Goal: Check status: Check status

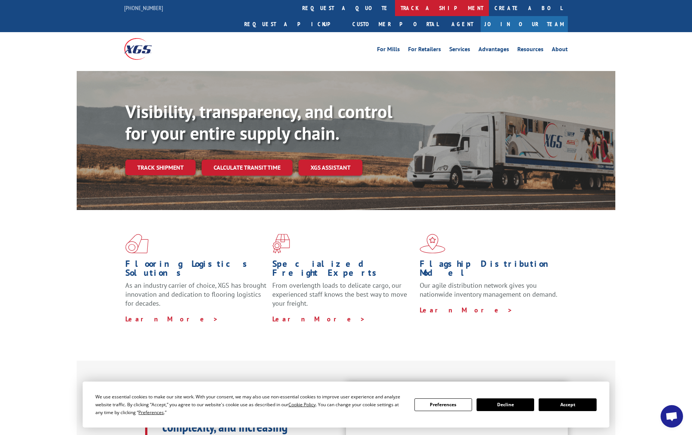
click at [395, 9] on link "track a shipment" at bounding box center [442, 8] width 94 height 16
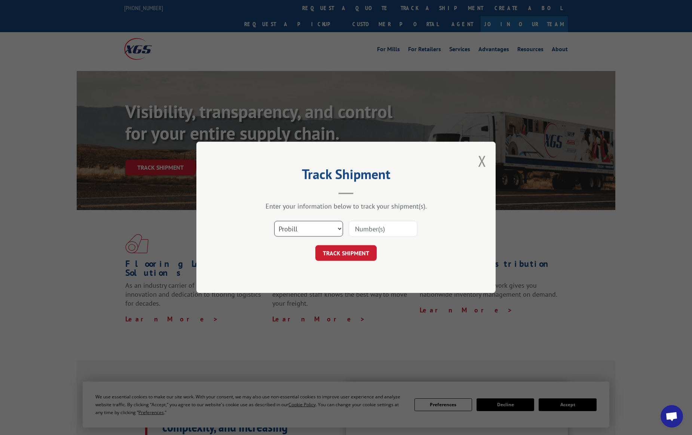
click at [307, 228] on select "Select category... Probill BOL PO" at bounding box center [308, 229] width 69 height 16
select select "po"
click at [274, 221] on select "Select category... Probill BOL PO" at bounding box center [308, 229] width 69 height 16
click at [374, 230] on input at bounding box center [383, 229] width 69 height 16
type input "54434829"
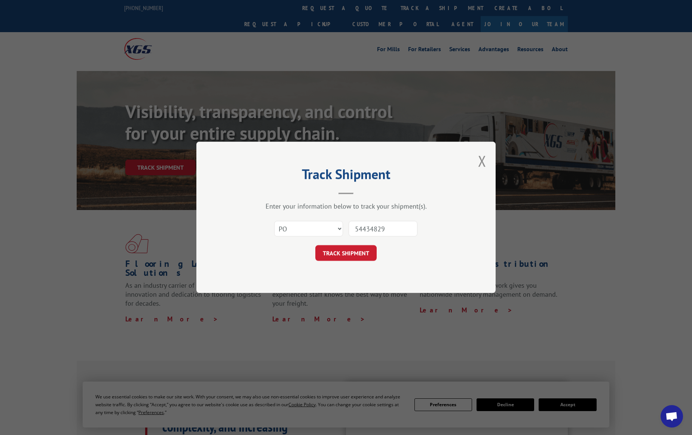
click button "TRACK SHIPMENT" at bounding box center [345, 254] width 61 height 16
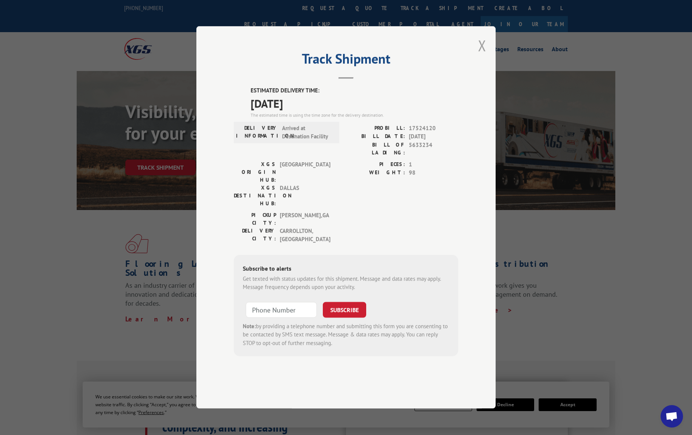
click at [483, 55] on button "Close modal" at bounding box center [482, 46] width 8 height 20
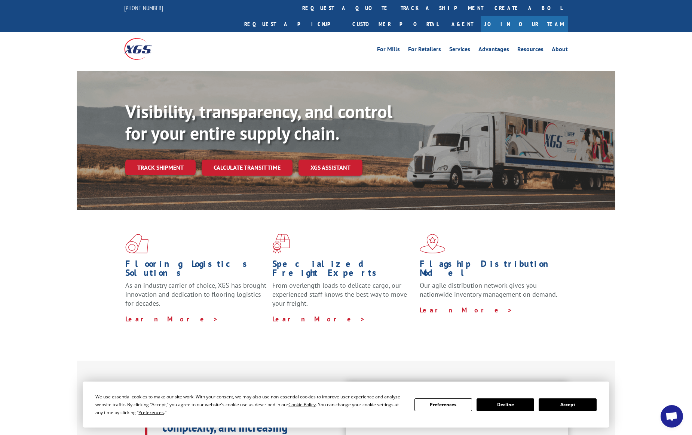
click at [563, 408] on button "Accept" at bounding box center [568, 405] width 58 height 13
